Goal: Task Accomplishment & Management: Complete application form

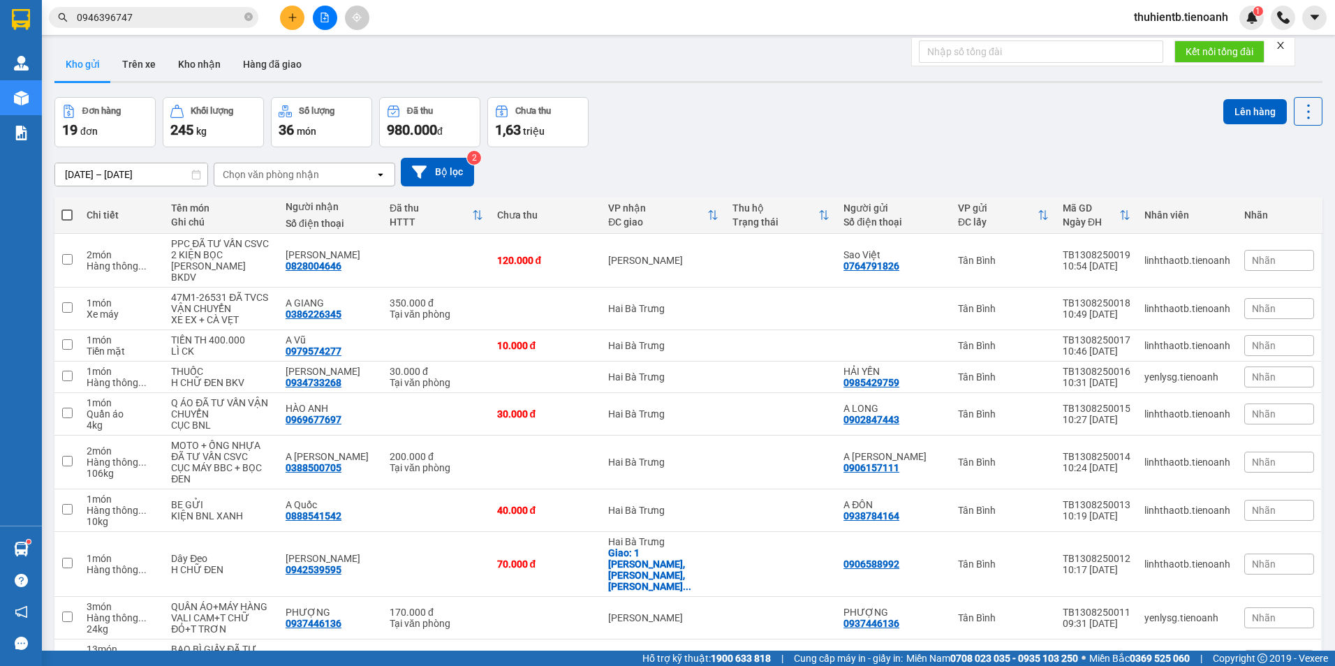
click at [187, 16] on input "0946396747" at bounding box center [159, 17] width 165 height 15
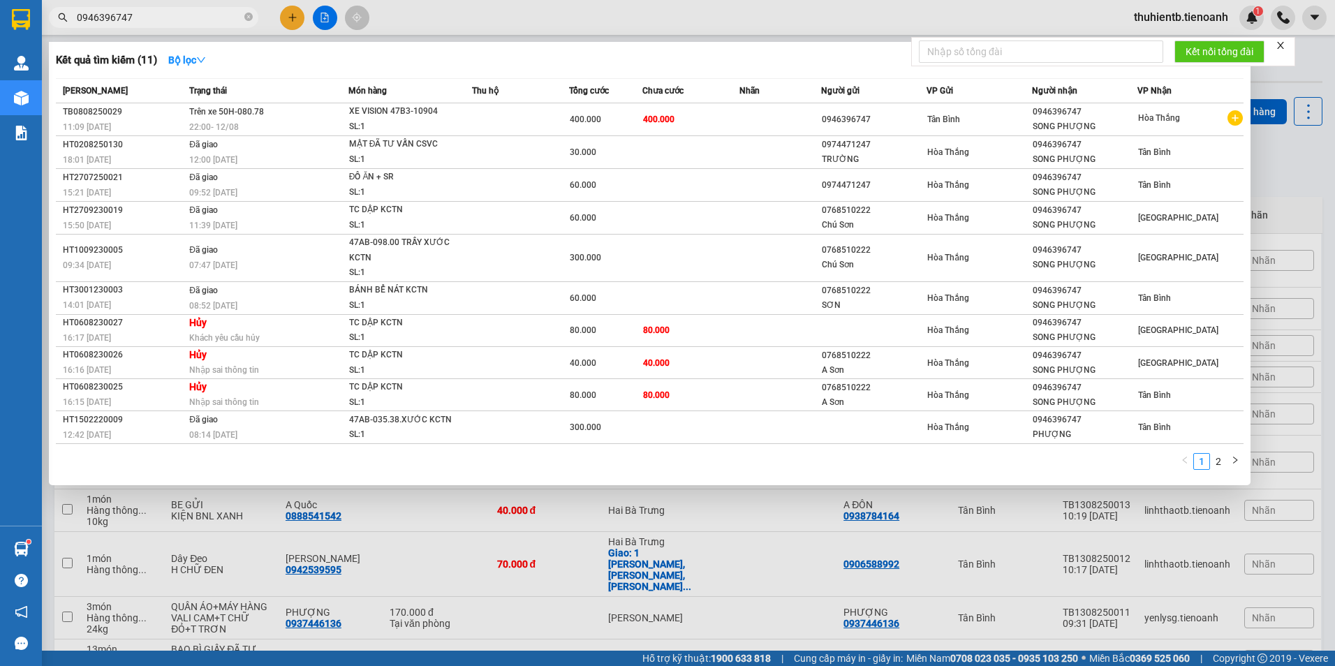
click at [187, 16] on input "0946396747" at bounding box center [159, 17] width 165 height 15
paste input "337838882"
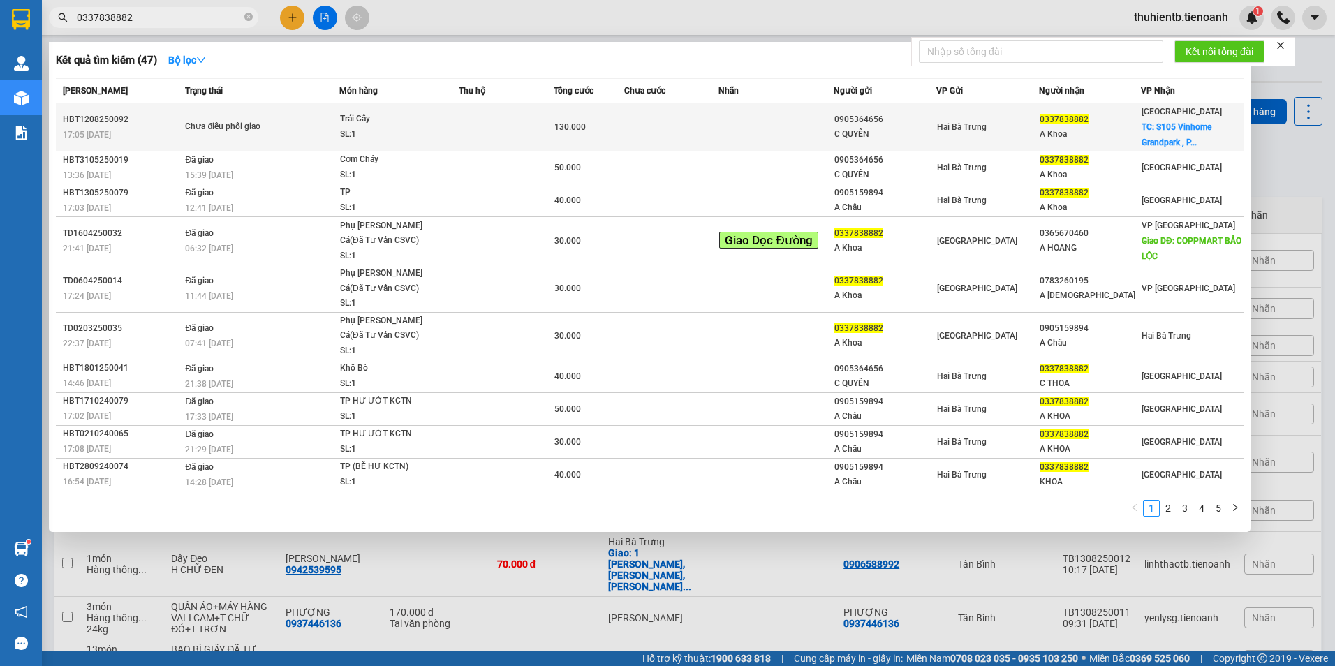
type input "0337838882"
click at [284, 129] on div "Chưa điều phối giao" at bounding box center [237, 126] width 105 height 15
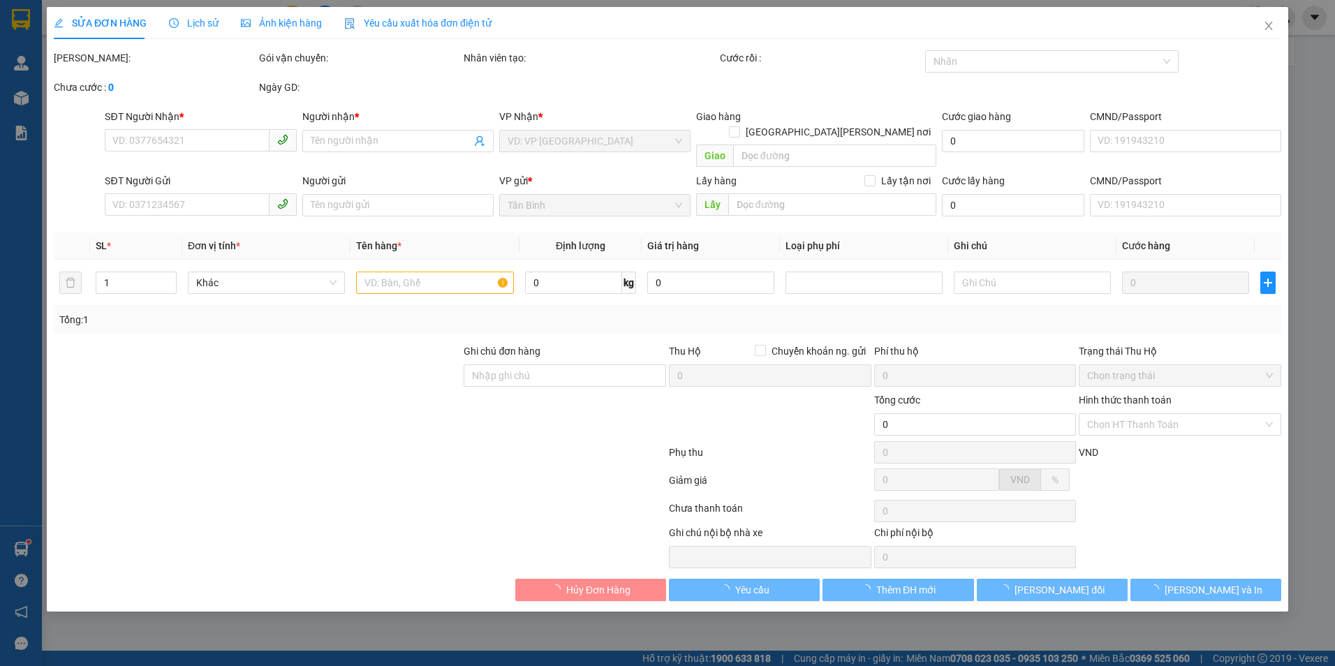
type input "0337838882"
type input "A Khoa"
checkbox input "true"
type input "S105 [GEOGRAPHIC_DATA] , [PERSON_NAME][GEOGRAPHIC_DATA][PERSON_NAME], [PERSON_N…"
type input "0905364656"
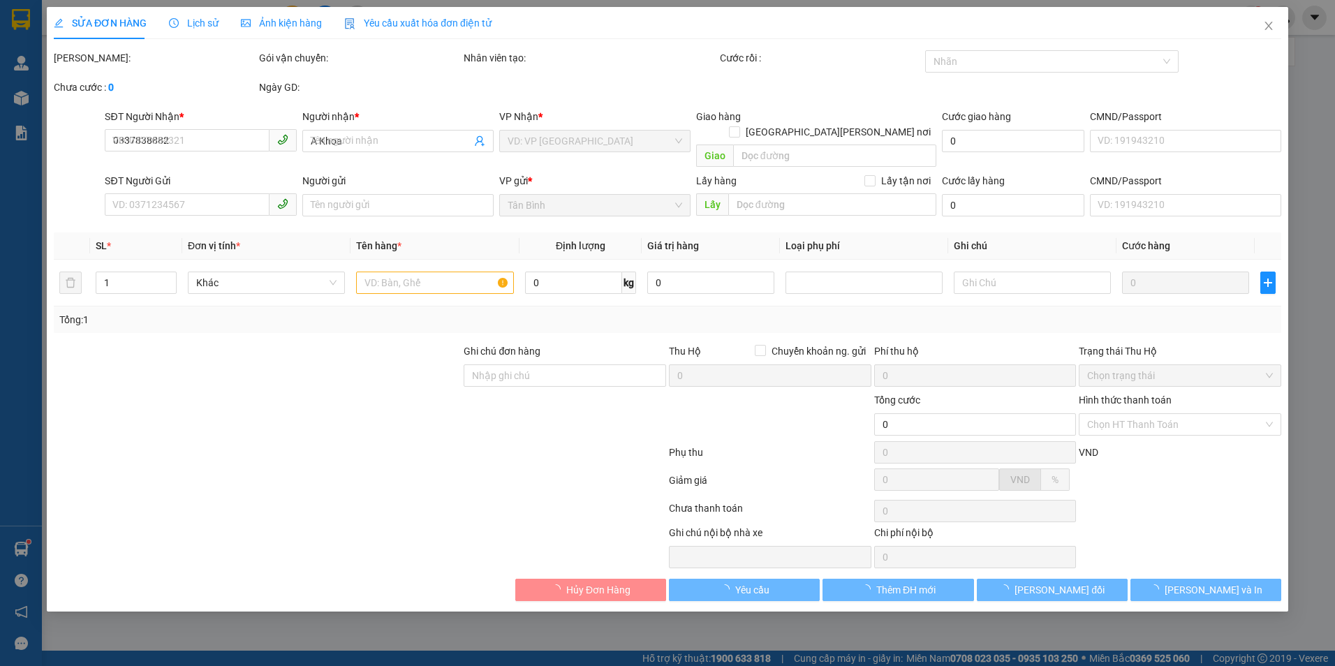
type input "C QUYÊN"
type input "130.000"
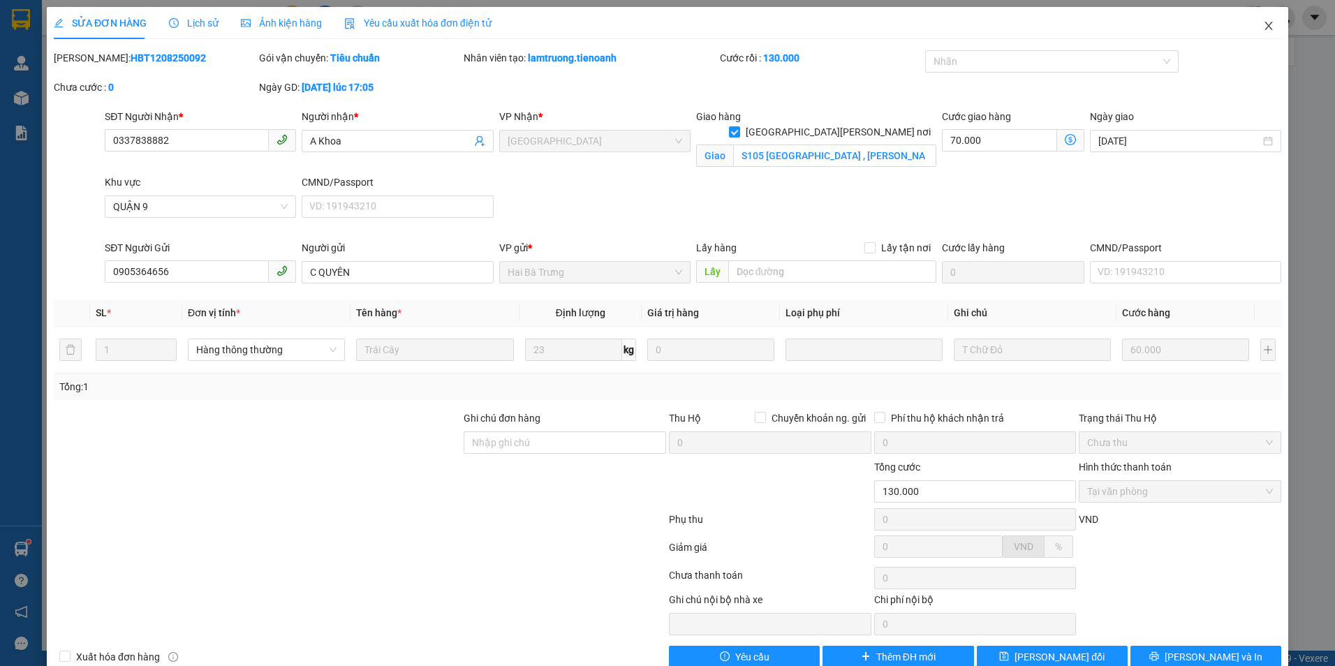
click at [1264, 24] on icon "close" at bounding box center [1268, 26] width 8 height 8
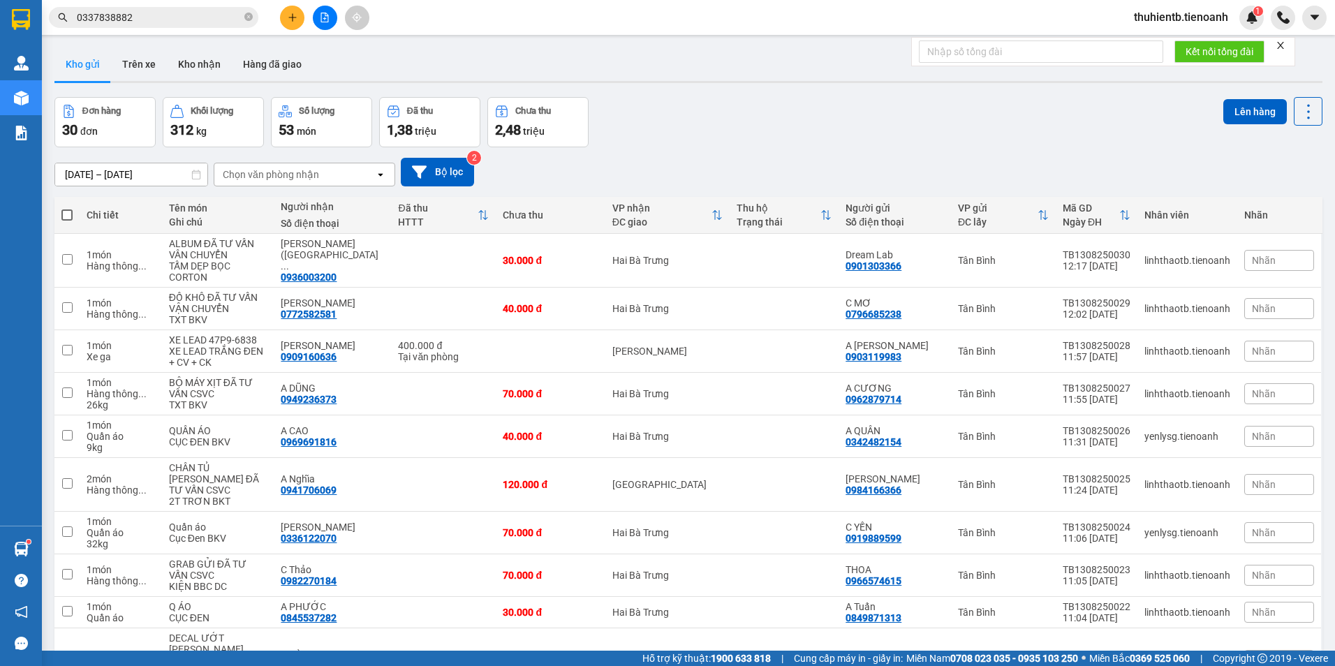
click at [174, 21] on input "0337838882" at bounding box center [159, 17] width 165 height 15
